Goal: Transaction & Acquisition: Purchase product/service

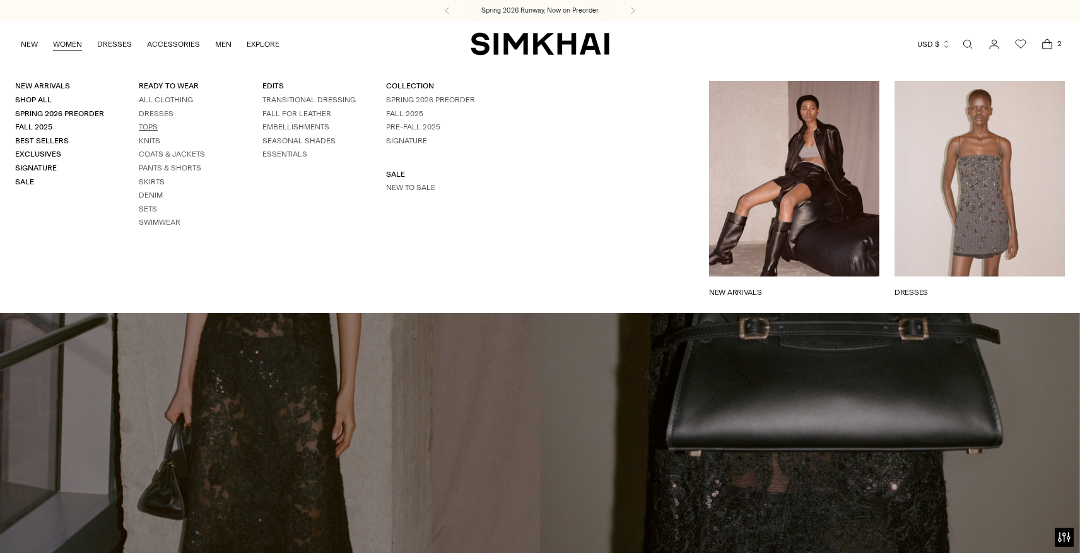
click at [144, 122] on link "Tops" at bounding box center [148, 126] width 19 height 9
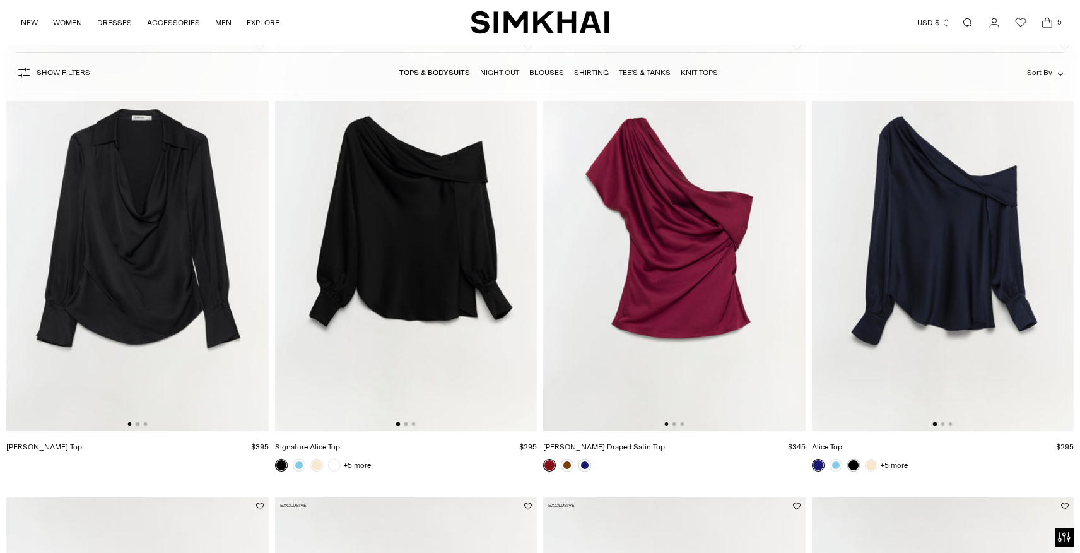
scroll to position [609, 0]
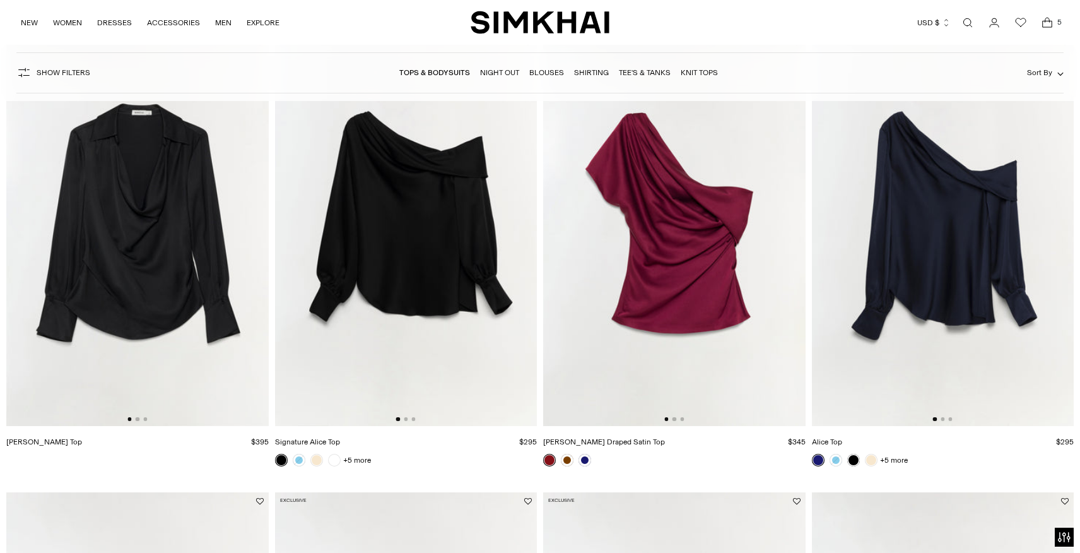
click at [443, 208] on img at bounding box center [406, 229] width 262 height 393
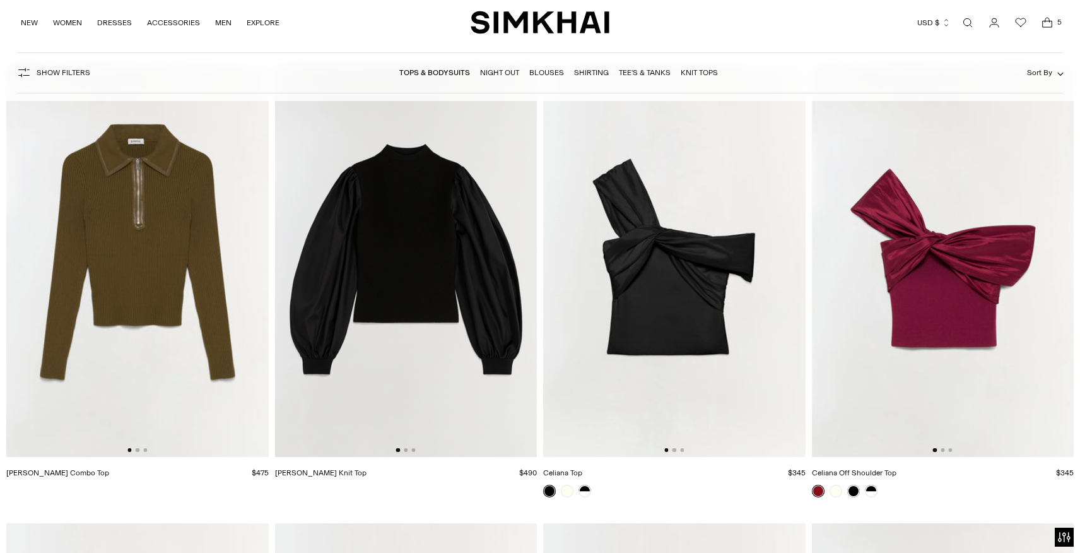
scroll to position [5623, 0]
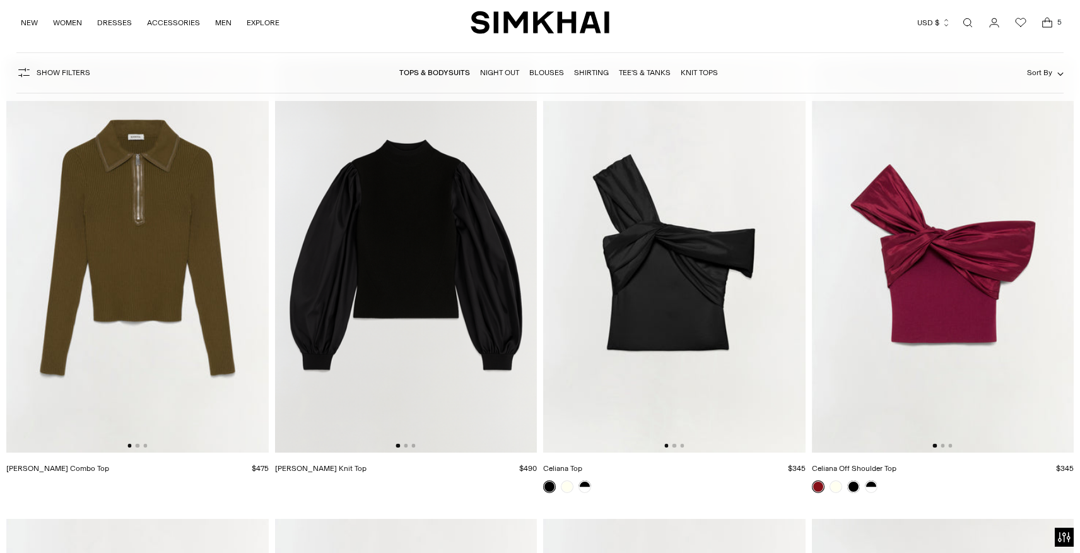
click at [701, 242] on img at bounding box center [674, 255] width 262 height 393
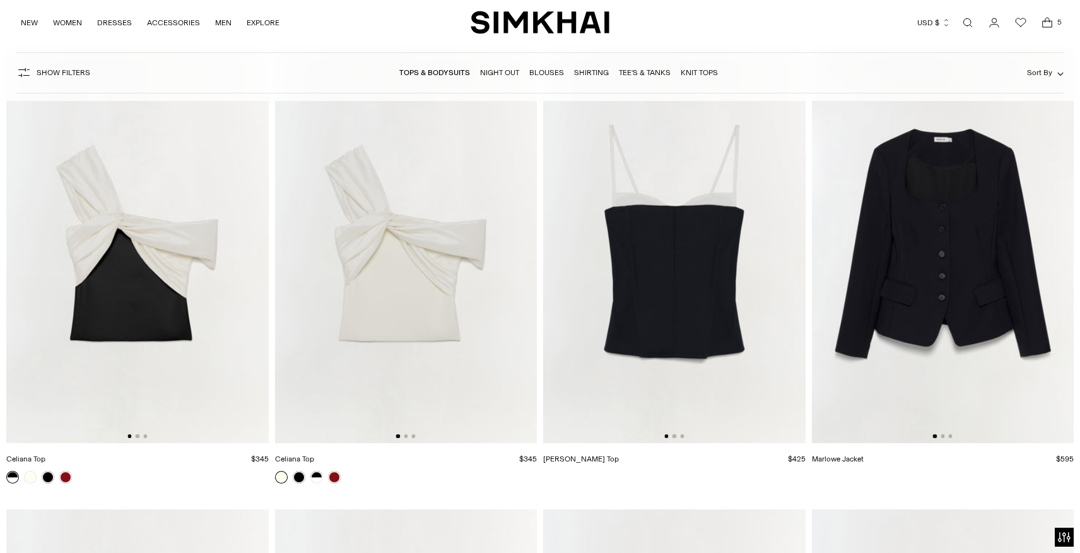
scroll to position [6093, 0]
click at [711, 181] on img at bounding box center [674, 245] width 262 height 393
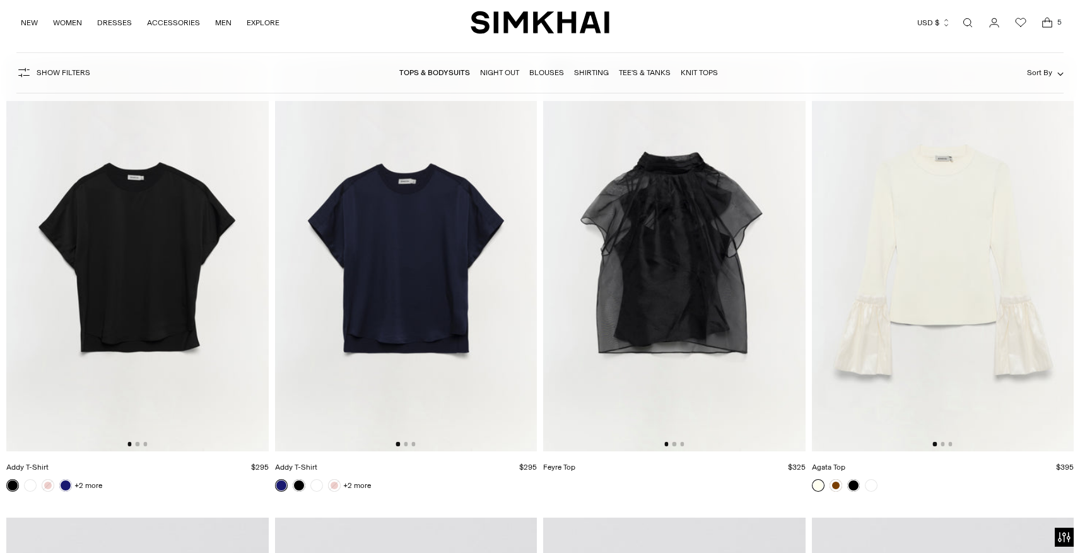
scroll to position [10670, 0]
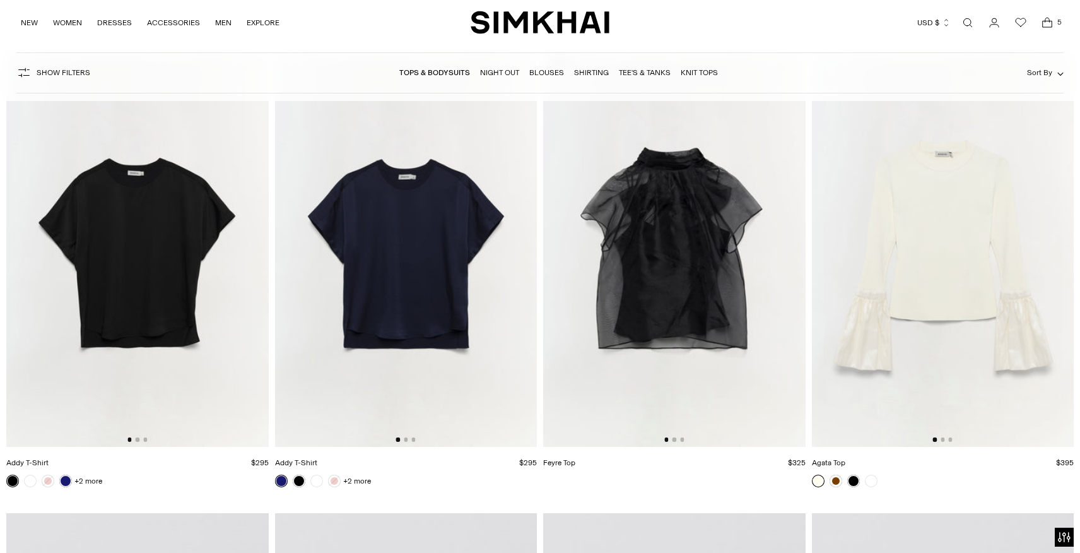
click at [707, 269] on img at bounding box center [674, 250] width 262 height 393
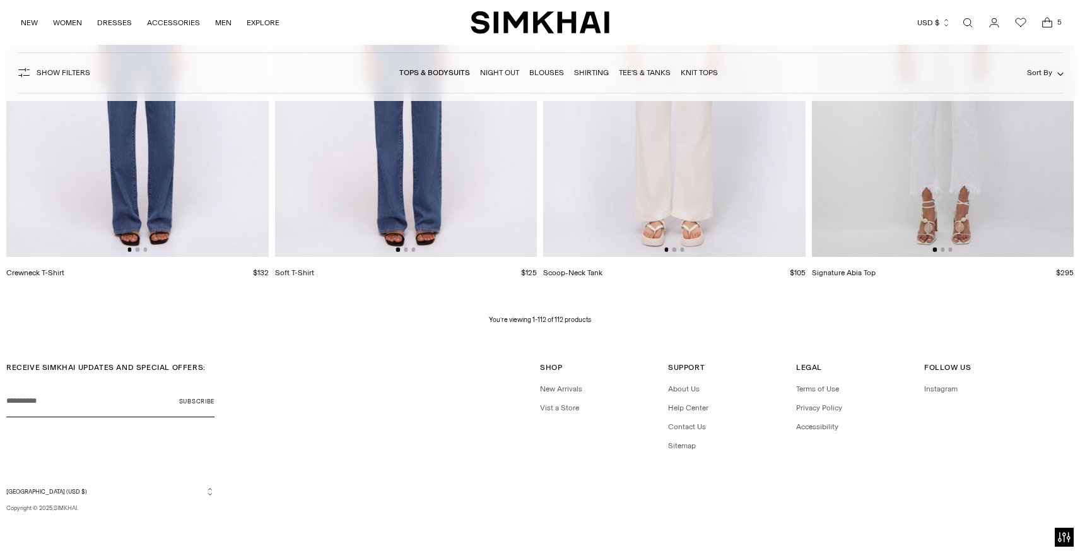
scroll to position [12671, 0]
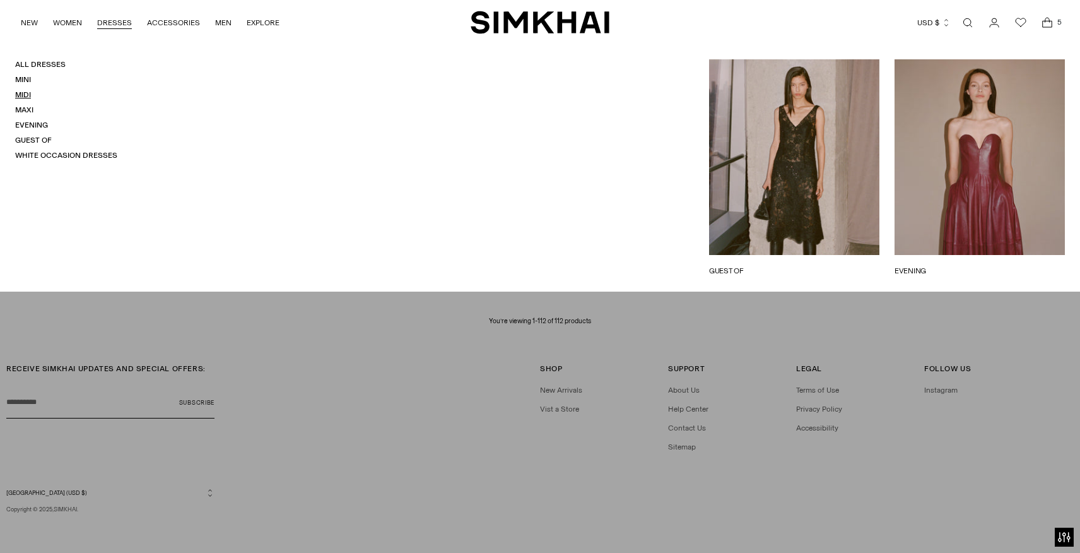
click at [18, 97] on link "Midi" at bounding box center [23, 94] width 16 height 9
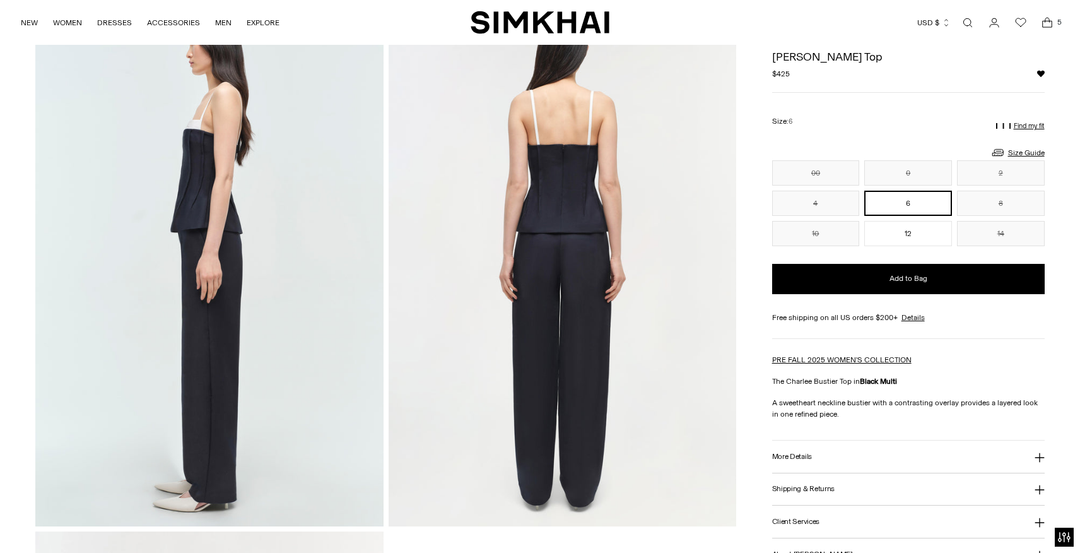
scroll to position [1055, 0]
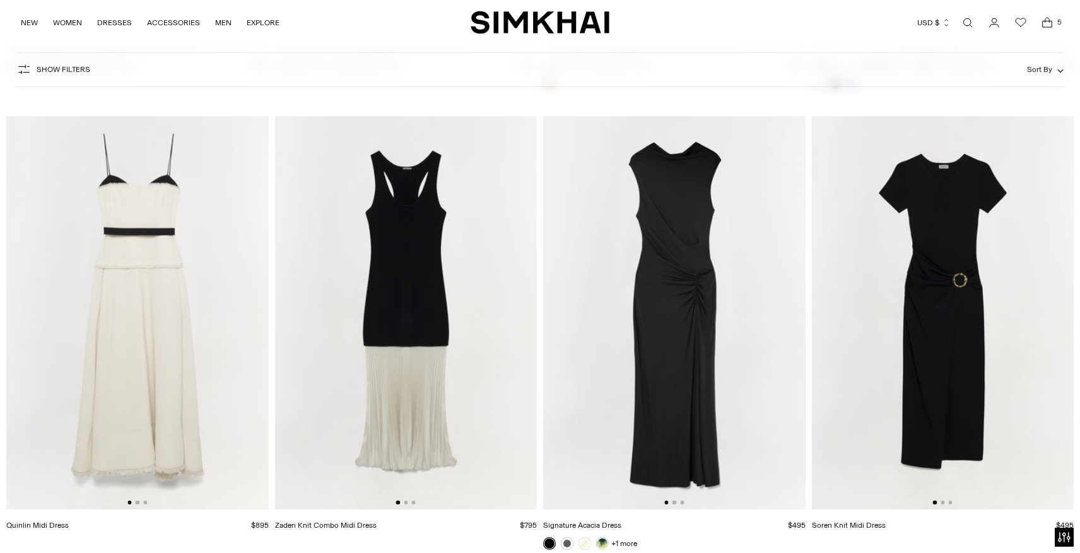
scroll to position [5555, 0]
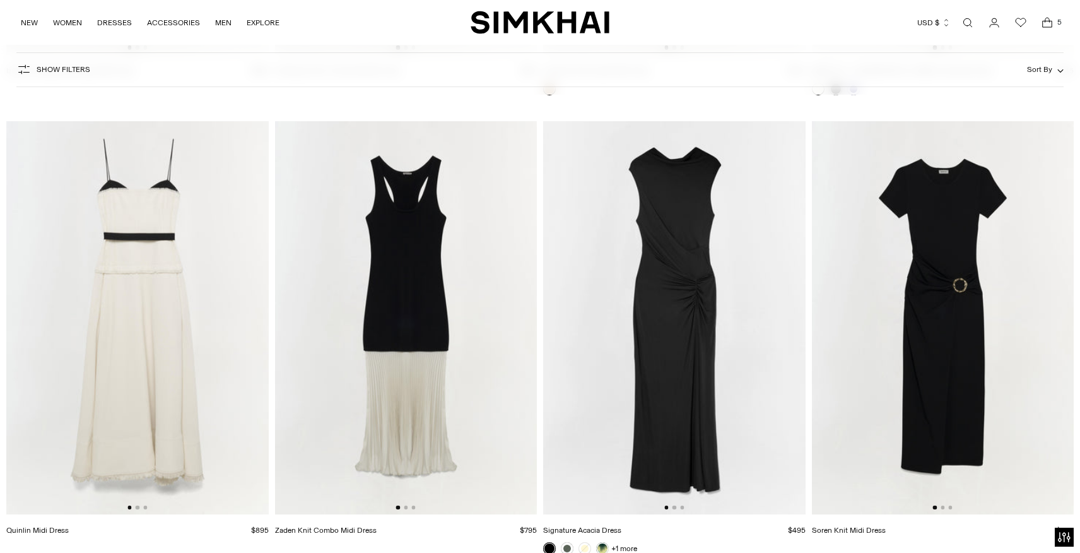
click at [155, 279] on img at bounding box center [137, 317] width 262 height 393
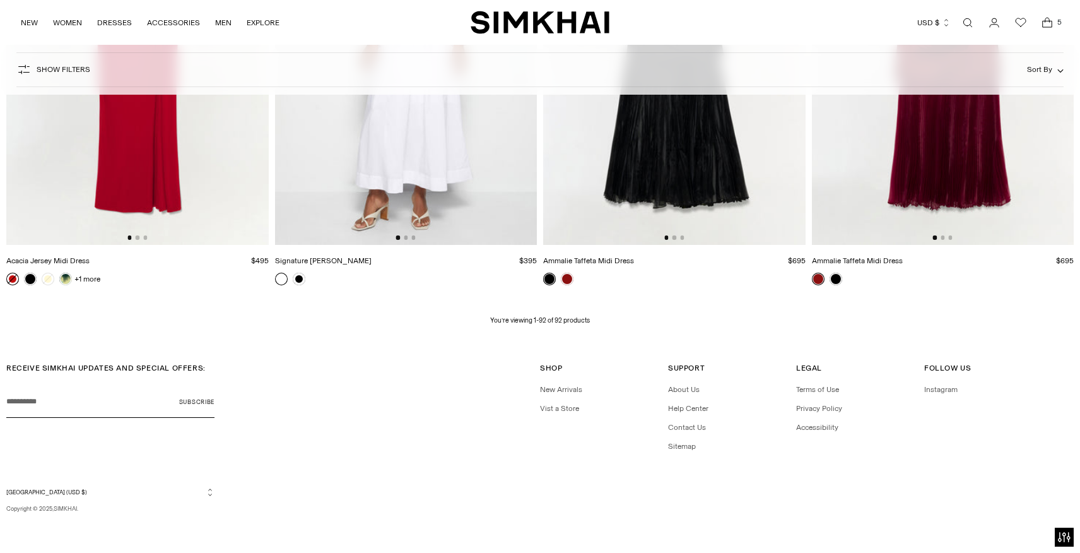
scroll to position [10406, 0]
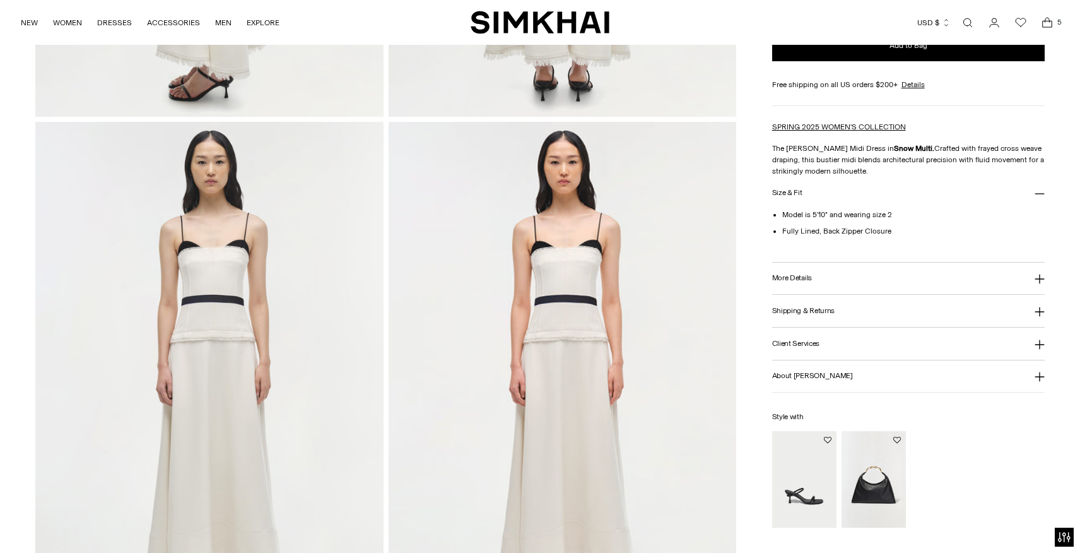
scroll to position [1024, 0]
